Goal: Task Accomplishment & Management: Manage account settings

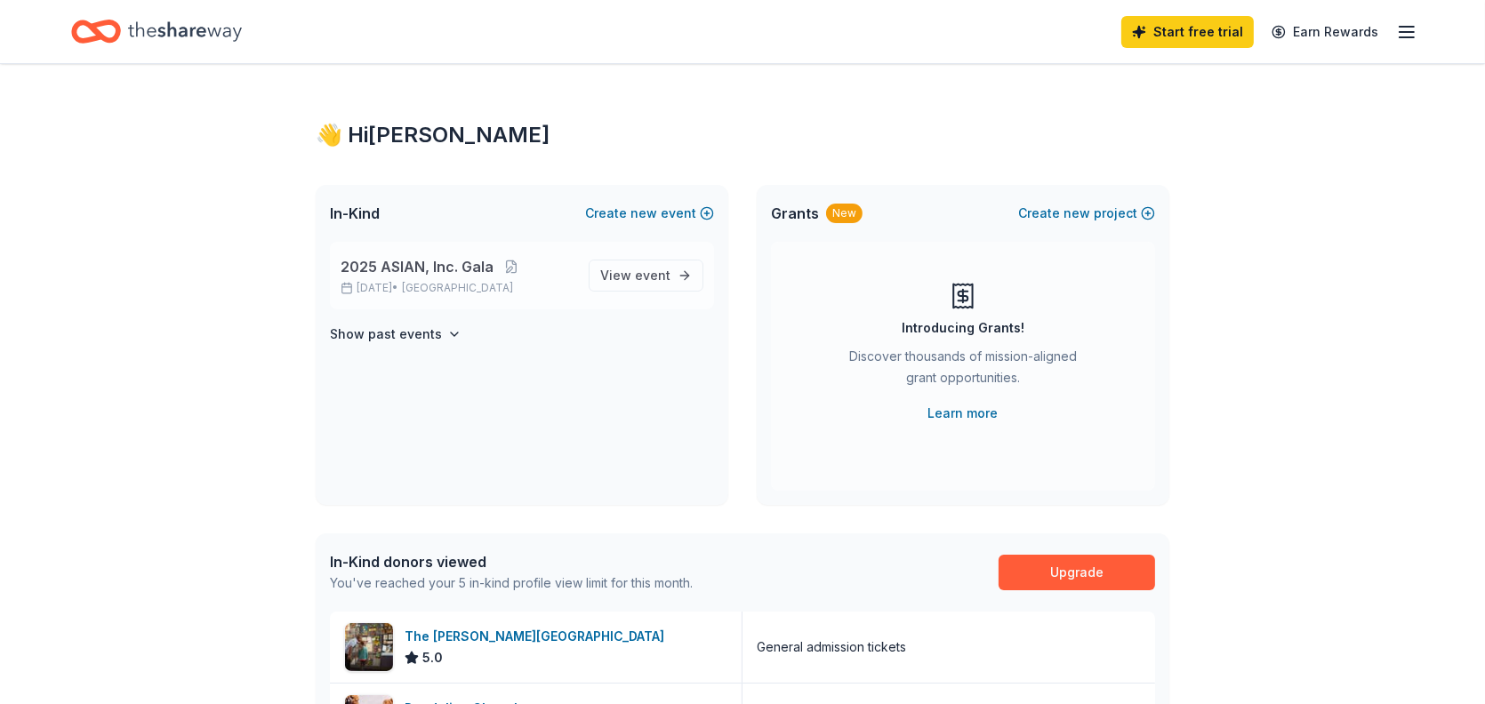
click at [494, 277] on div "2025 ASIAN, Inc. Gala [DATE] • [GEOGRAPHIC_DATA]" at bounding box center [458, 275] width 234 height 39
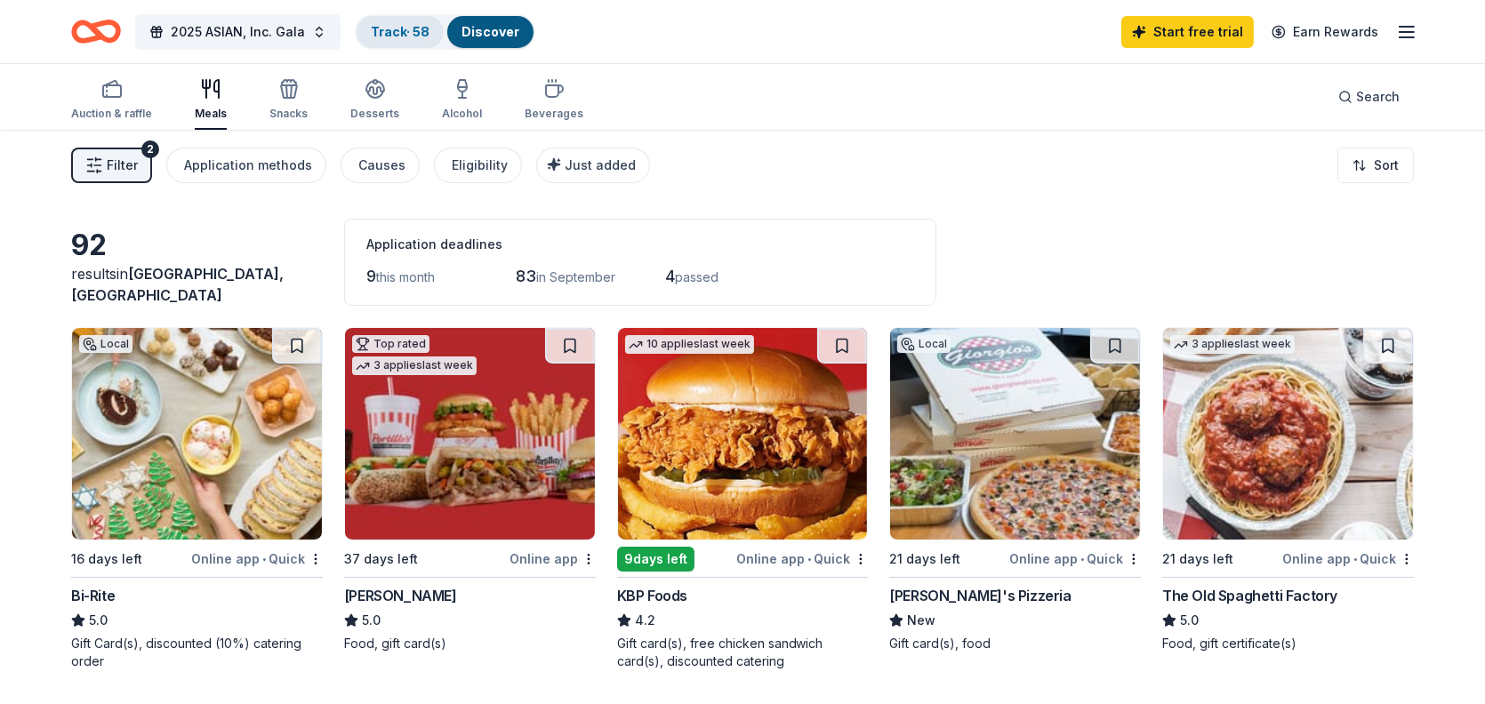
click at [370, 20] on div "Track · 58" at bounding box center [400, 32] width 87 height 32
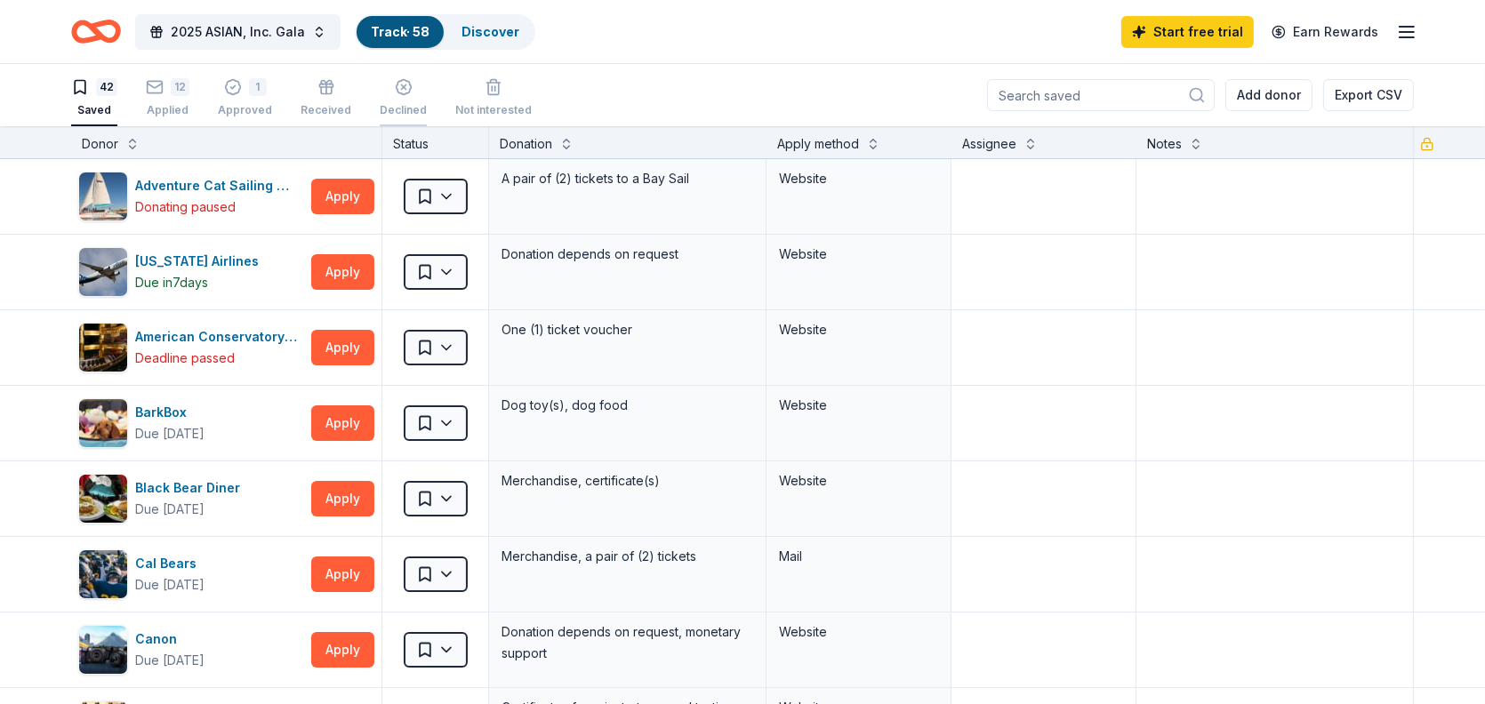
click at [401, 87] on line "button" at bounding box center [403, 87] width 4 height 4
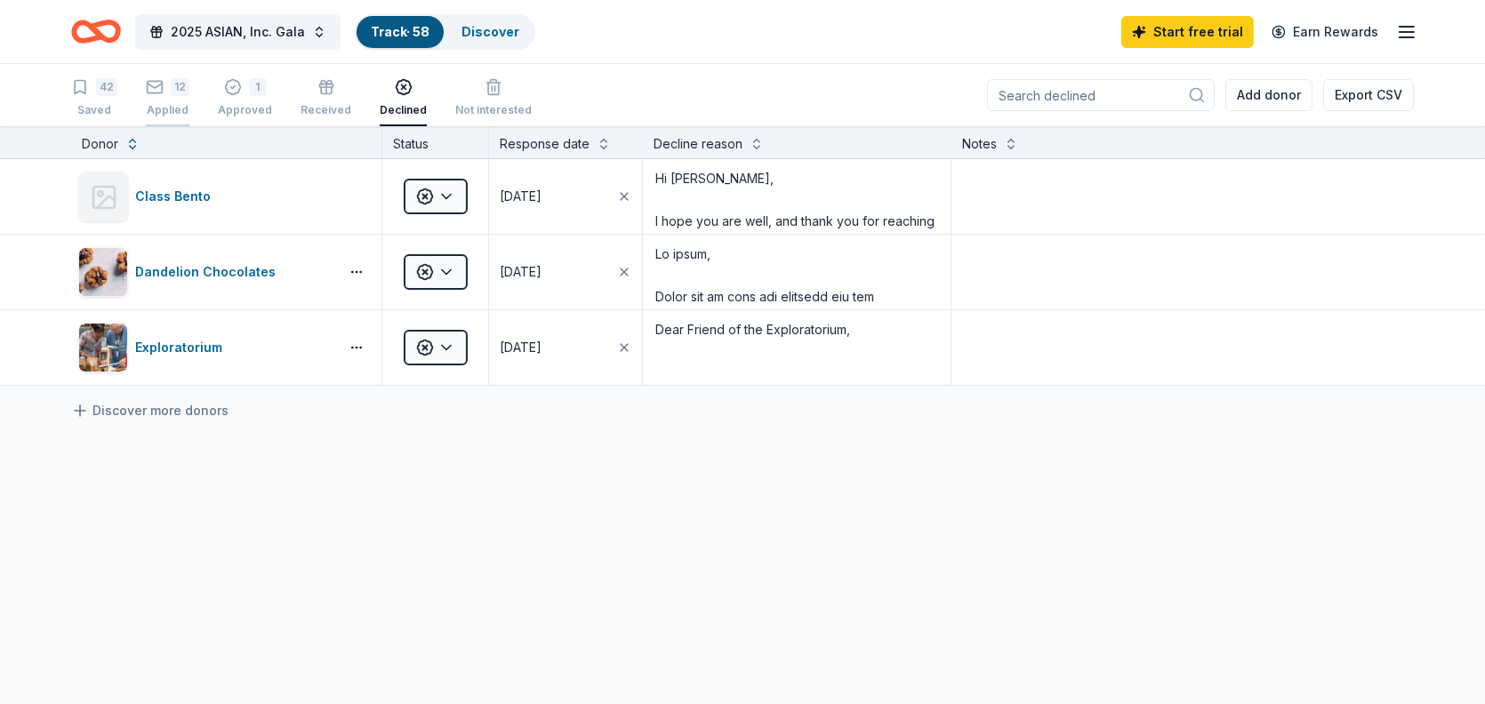
click at [181, 103] on div "Applied" at bounding box center [168, 110] width 44 height 14
